Goal: Find contact information: Find contact information

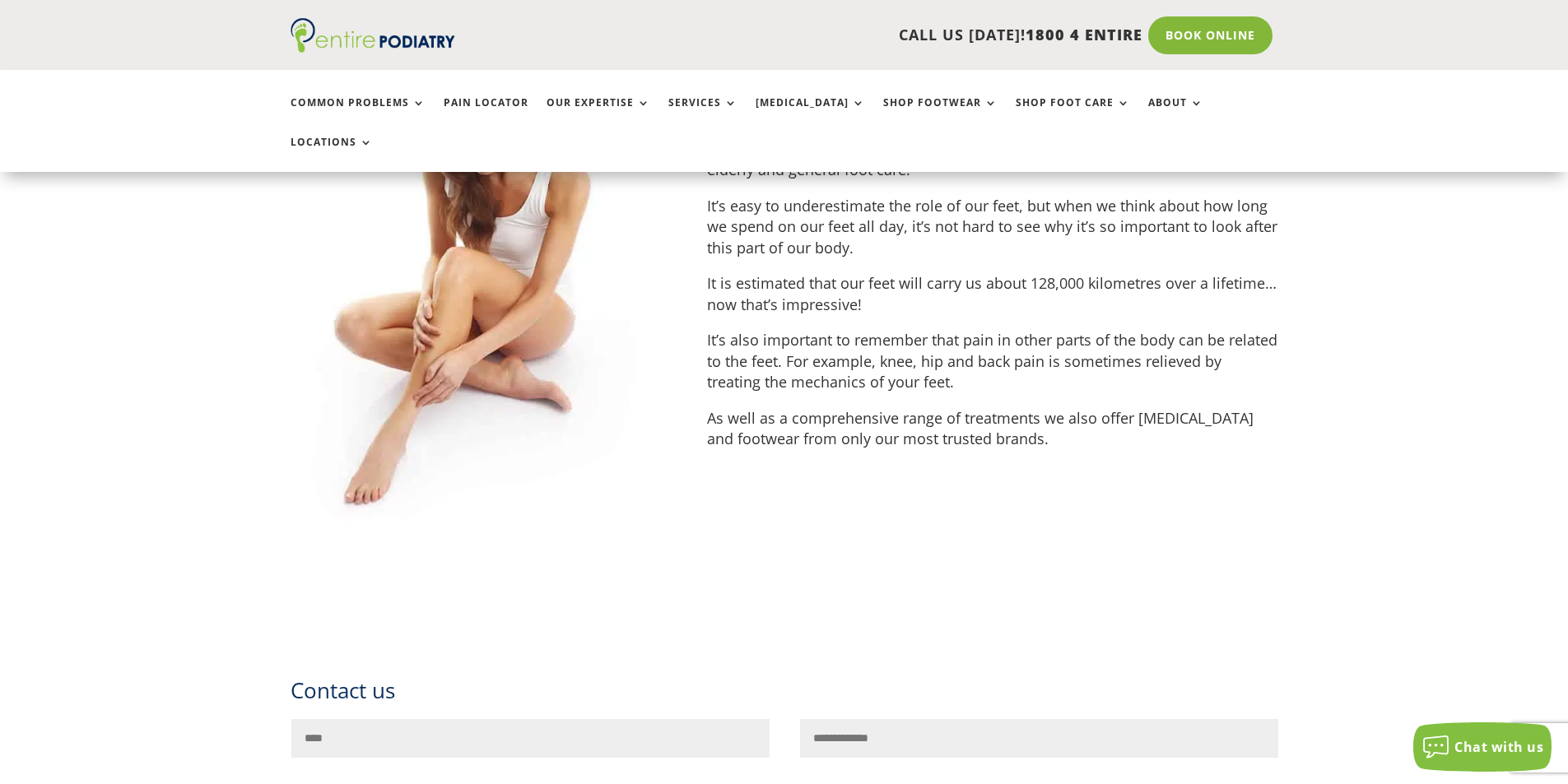
scroll to position [5819, 0]
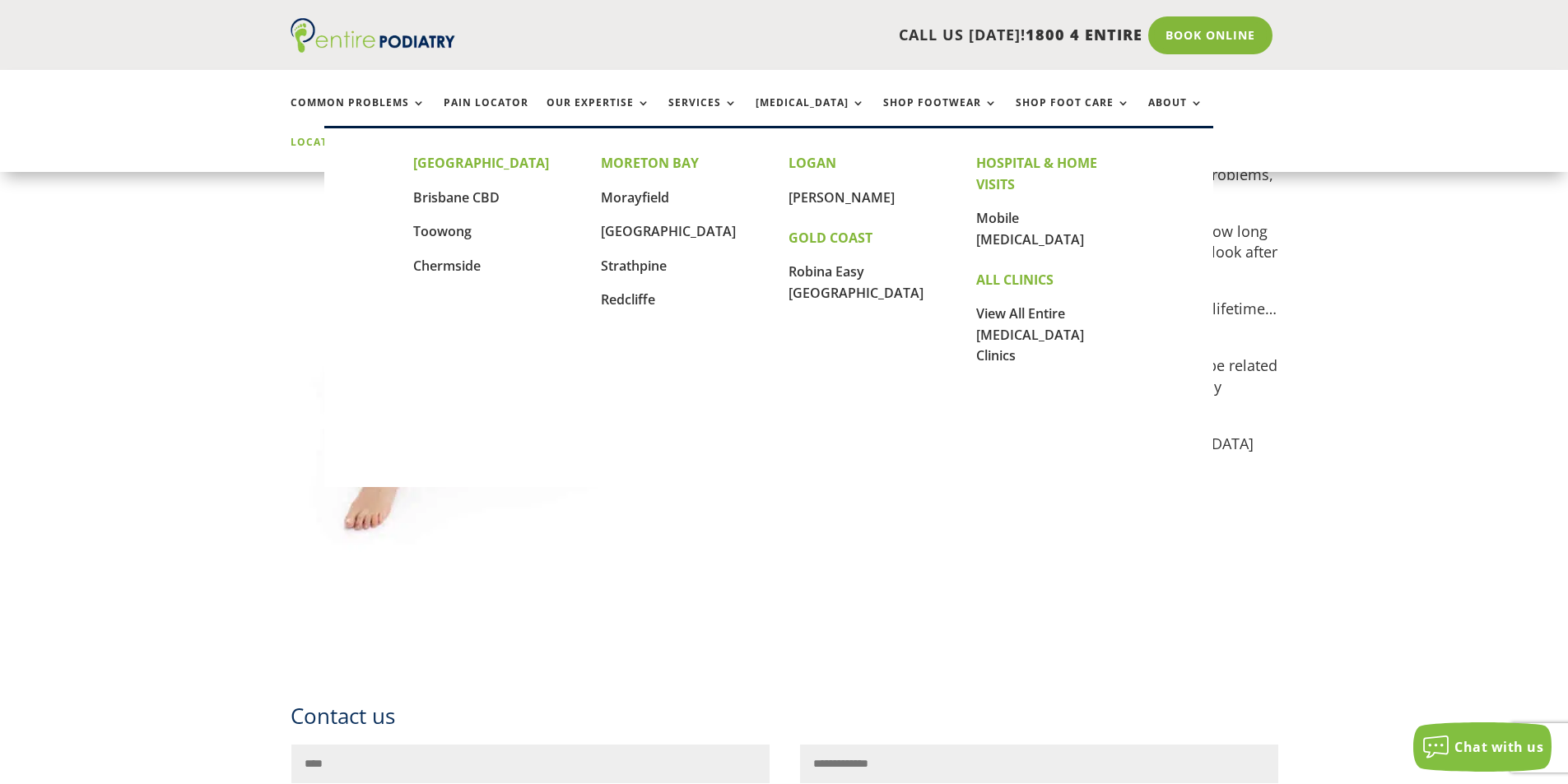
click at [373, 137] on link "Locations" at bounding box center [331, 154] width 83 height 36
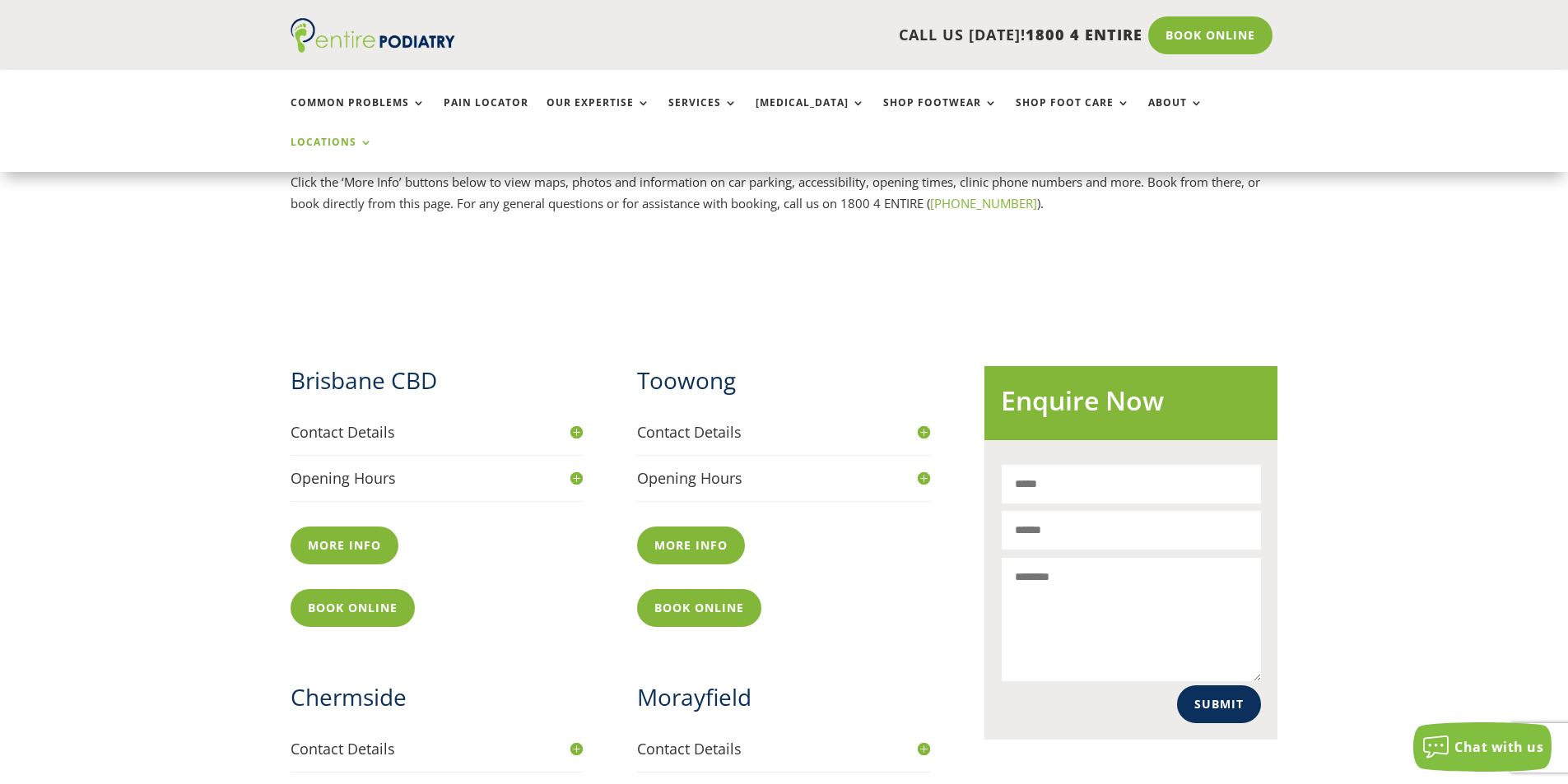
scroll to position [492, 0]
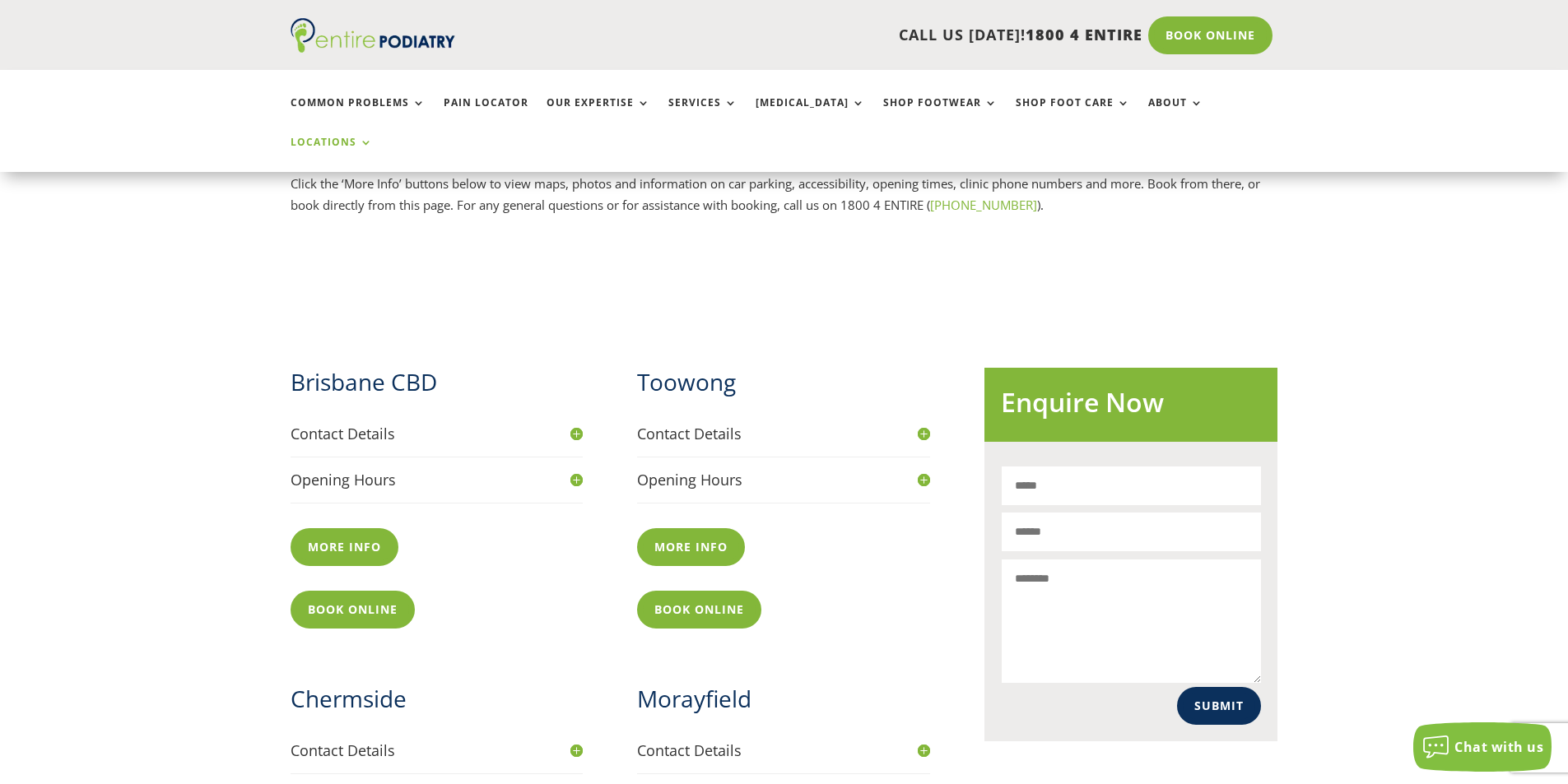
click at [581, 424] on h4 "Contact Details" at bounding box center [437, 433] width 293 height 20
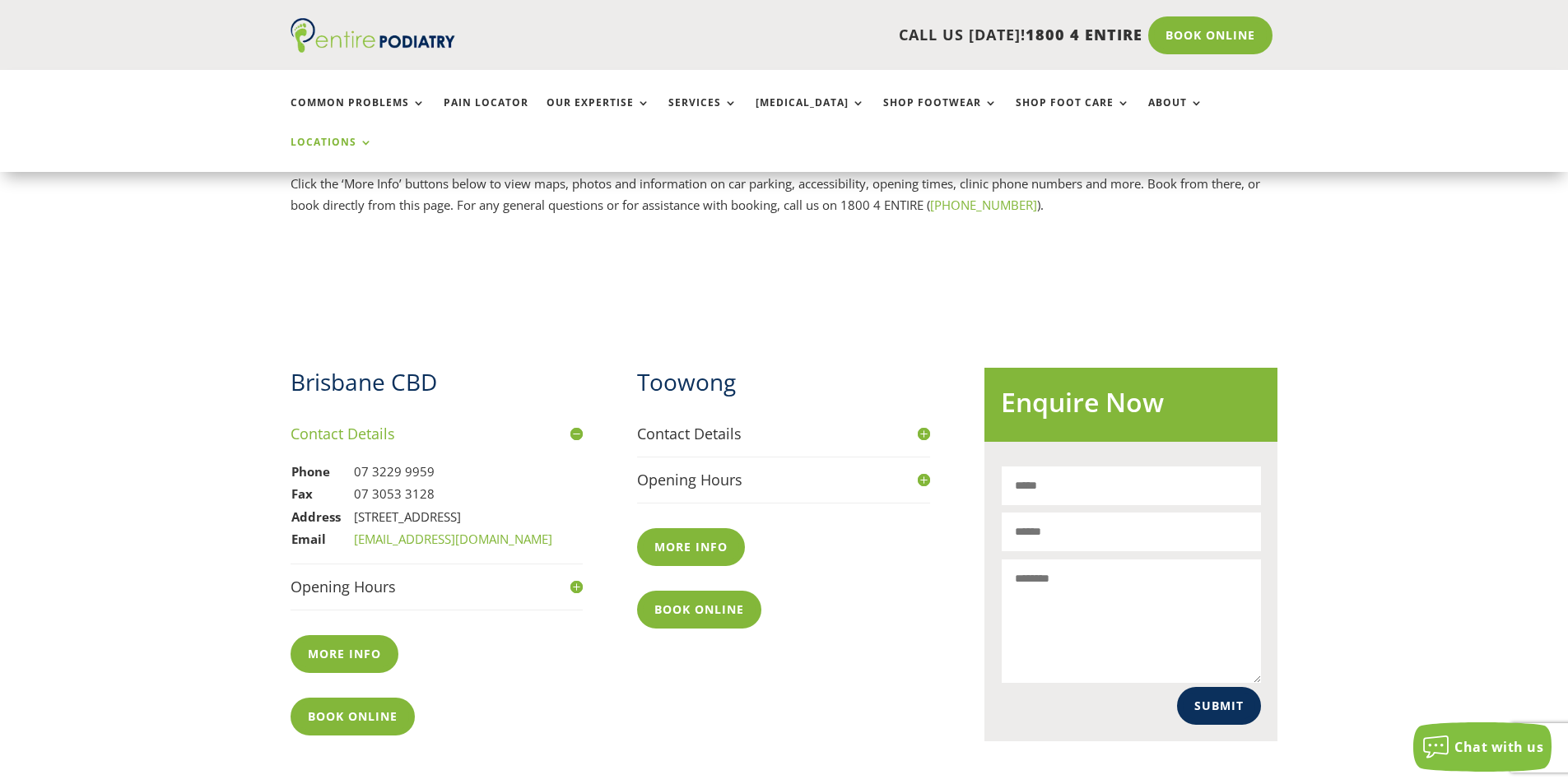
click at [926, 424] on h4 "Contact Details" at bounding box center [784, 433] width 293 height 20
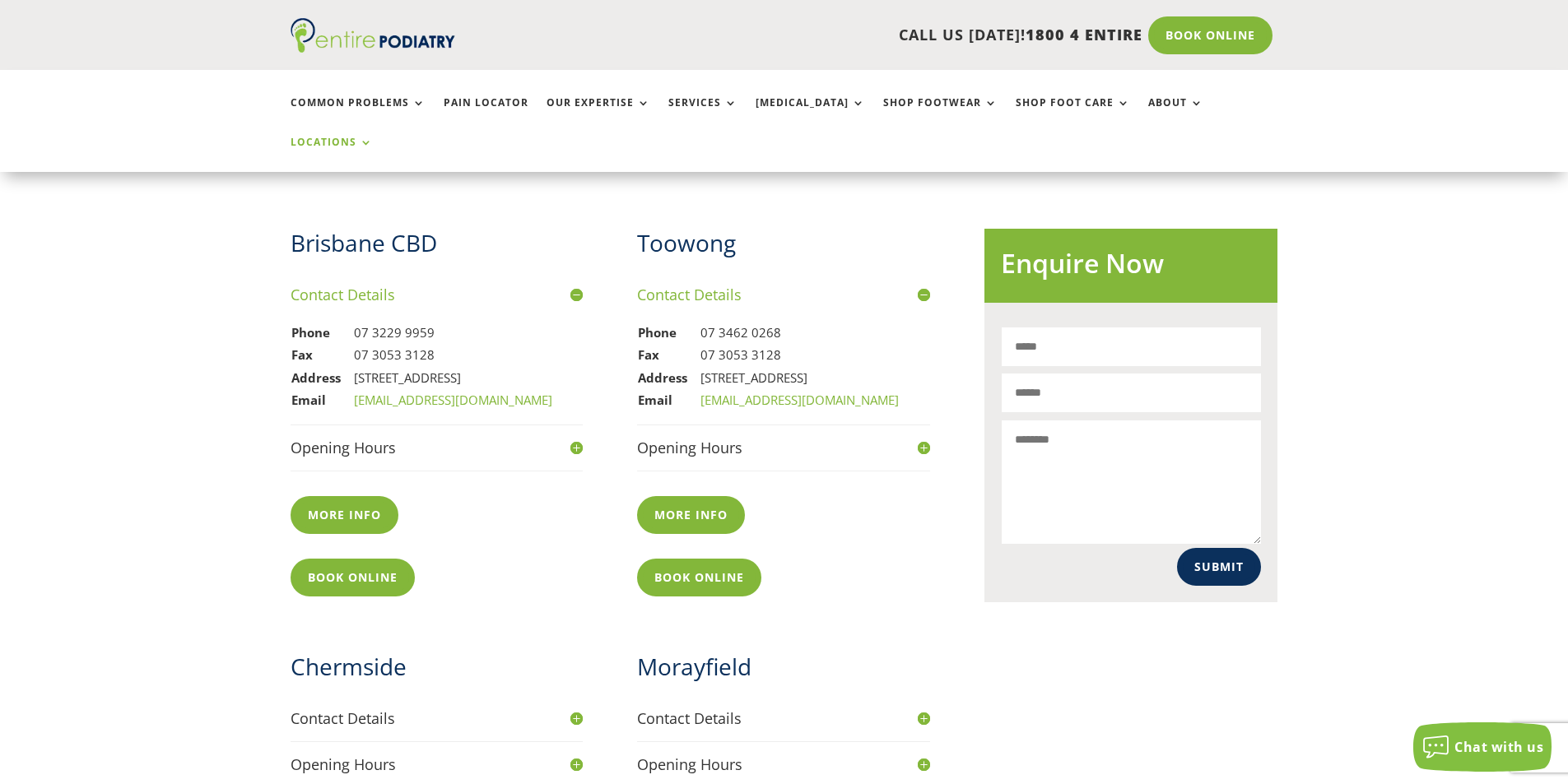
scroll to position [634, 0]
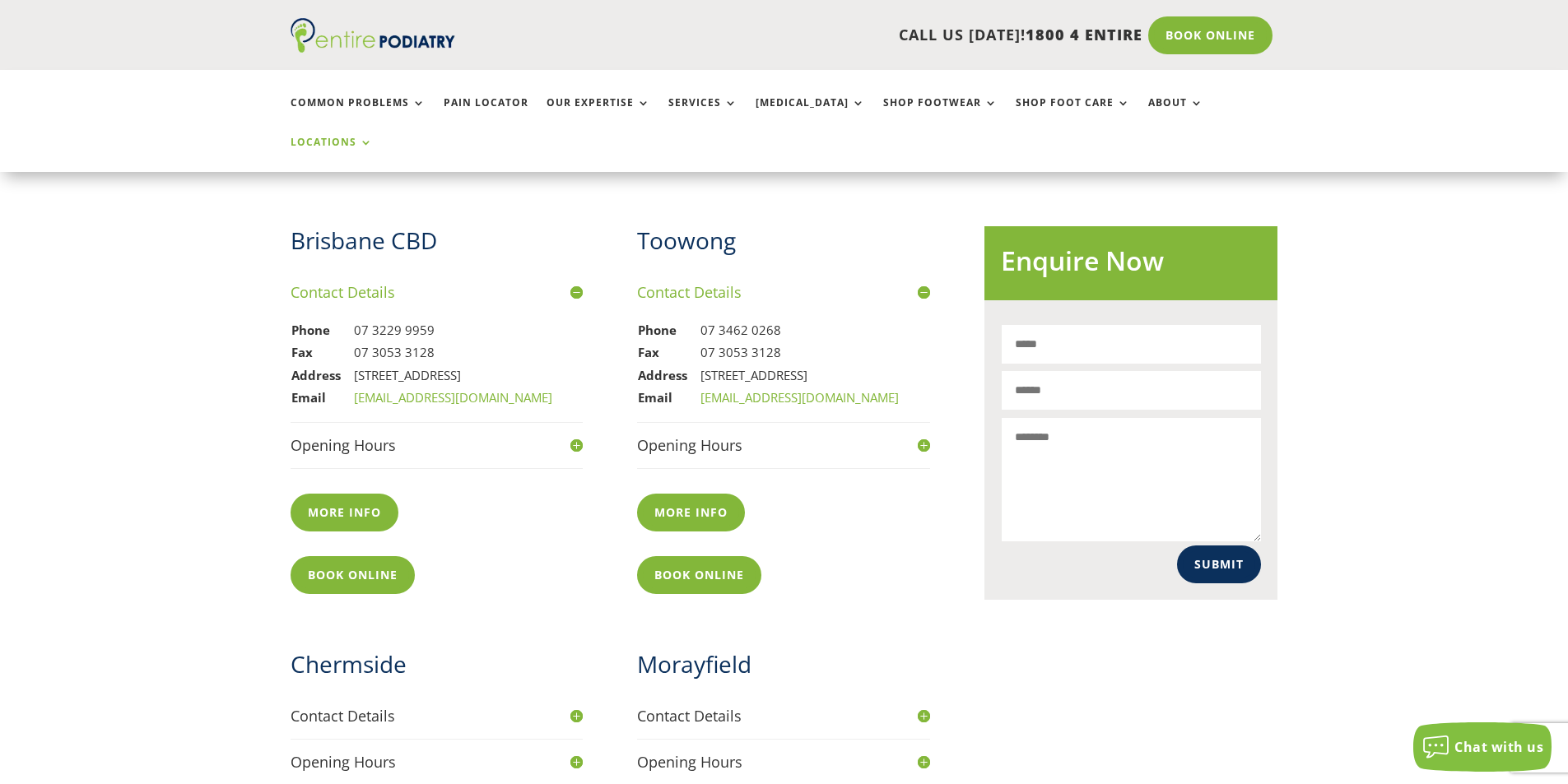
drag, startPoint x: 907, startPoint y: 356, endPoint x: 699, endPoint y: 362, distance: 208.1
click at [699, 387] on tr "Email [EMAIL_ADDRESS][DOMAIN_NAME]" at bounding box center [768, 399] width 263 height 23
copy tr "[EMAIL_ADDRESS][DOMAIN_NAME]"
